Goal: Transaction & Acquisition: Subscribe to service/newsletter

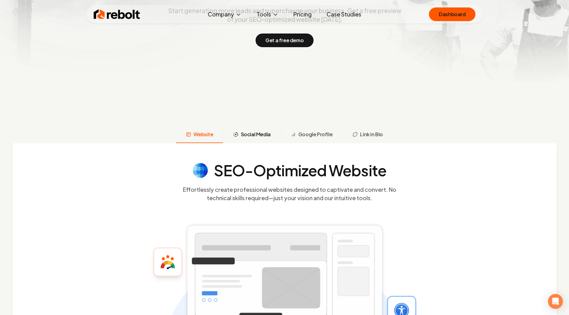
click at [254, 131] on span "Social Media" at bounding box center [255, 133] width 30 height 7
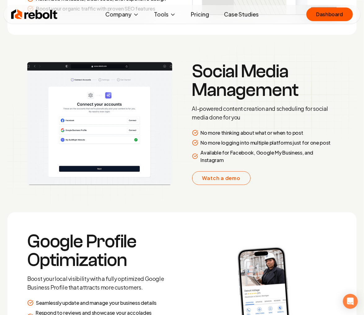
scroll to position [1028, 0]
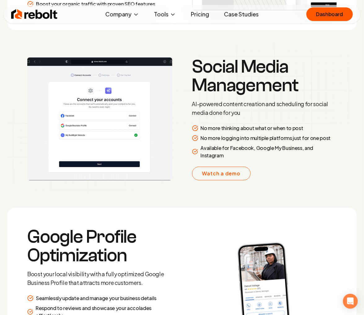
click at [94, 105] on img at bounding box center [99, 118] width 145 height 123
click at [90, 111] on img at bounding box center [99, 118] width 145 height 123
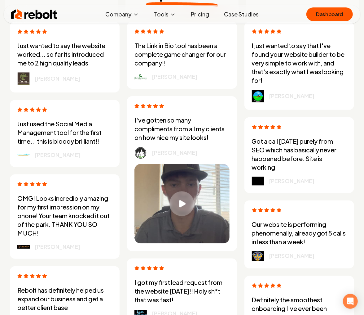
scroll to position [1695, 0]
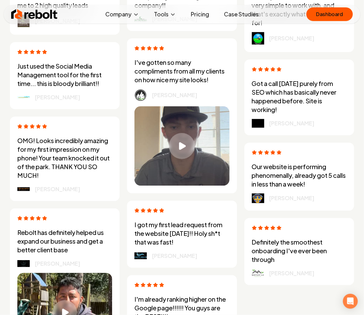
click at [176, 139] on div "Play video" at bounding box center [182, 146] width 26 height 26
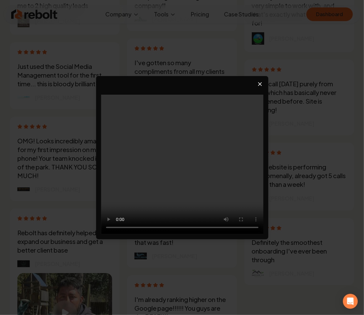
click at [262, 86] on icon "Close video player" at bounding box center [260, 84] width 6 height 6
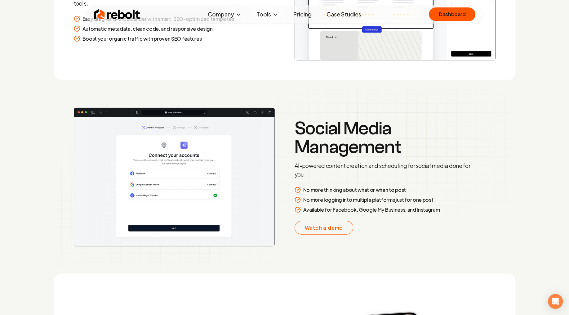
scroll to position [948, 0]
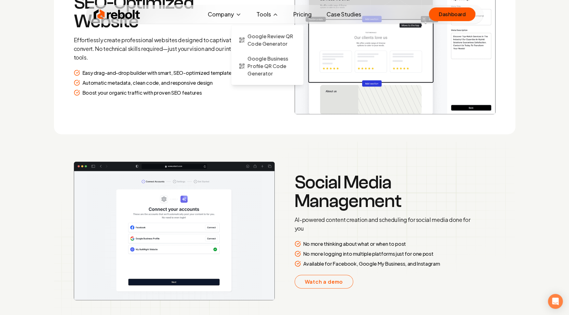
click at [268, 11] on button "Tools" at bounding box center [267, 14] width 32 height 12
click at [302, 13] on link "Pricing" at bounding box center [302, 14] width 28 height 12
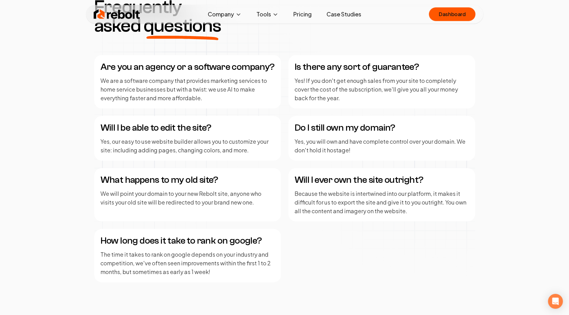
scroll to position [799, 0]
